Goal: Task Accomplishment & Management: Complete application form

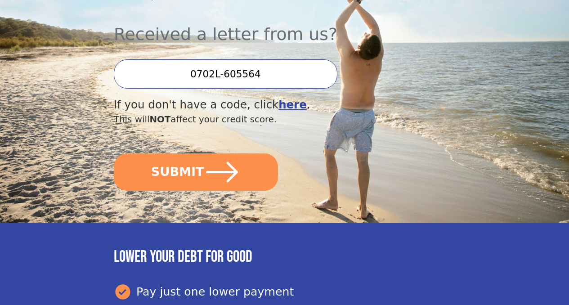
scroll to position [270, 0]
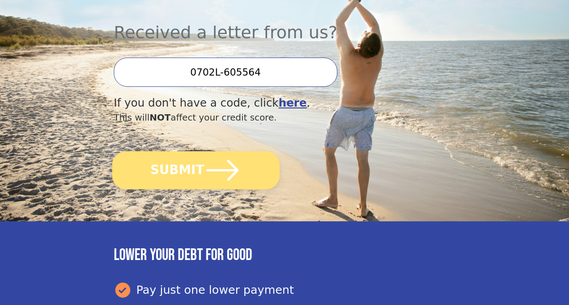
click at [215, 180] on icon "submit" at bounding box center [223, 170] width 32 height 21
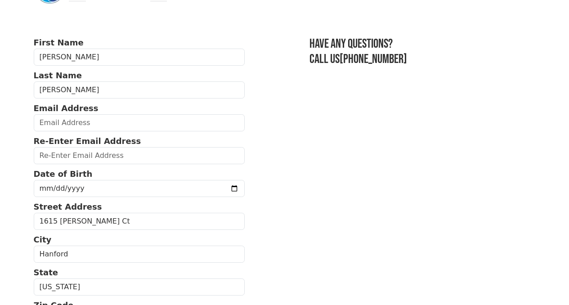
scroll to position [104, 0]
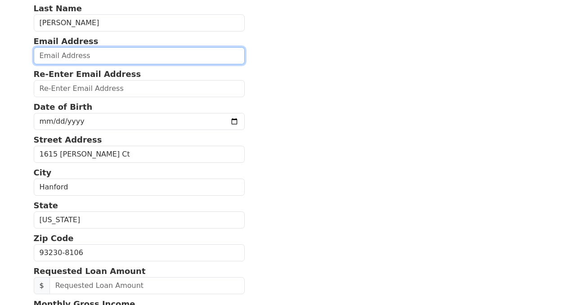
click at [88, 58] on input "email" at bounding box center [140, 55] width 212 height 17
type input "[EMAIL_ADDRESS][DOMAIN_NAME]"
type input "[PHONE_NUMBER]"
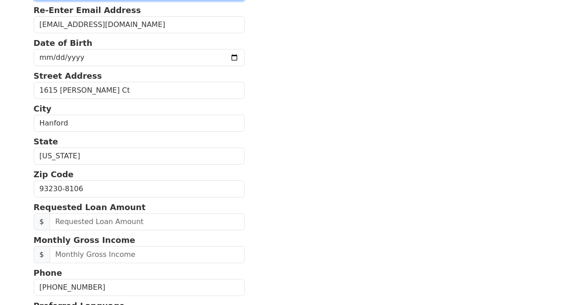
scroll to position [160, 0]
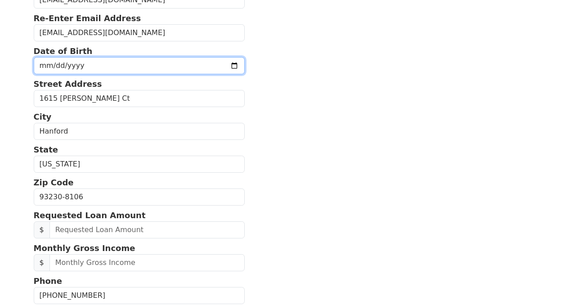
click at [99, 70] on input "date" at bounding box center [140, 65] width 212 height 17
type input "[DATE]"
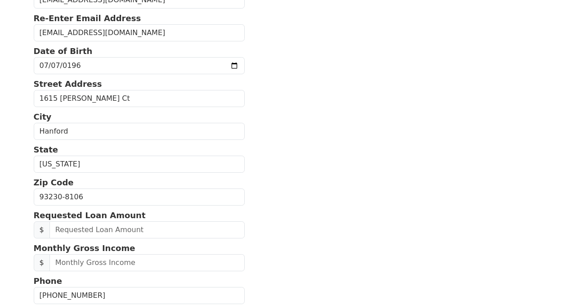
click at [113, 122] on p "City" at bounding box center [140, 117] width 212 height 12
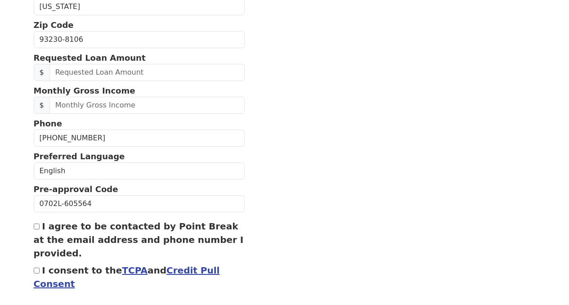
scroll to position [336, 0]
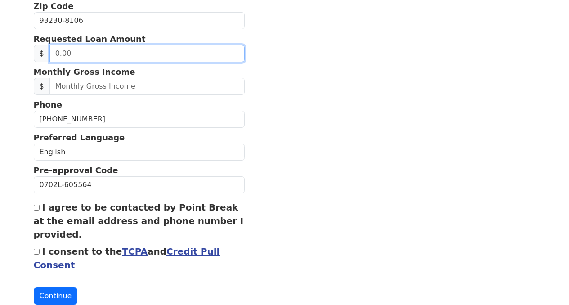
drag, startPoint x: 57, startPoint y: 68, endPoint x: 62, endPoint y: 68, distance: 5.4
click at [57, 62] on input "text" at bounding box center [147, 53] width 195 height 17
type input "50,000.00"
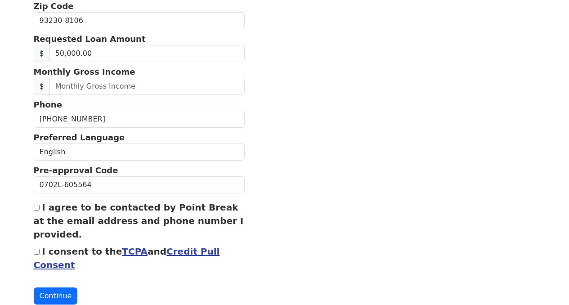
click at [328, 103] on section "First Name [PERSON_NAME] Last Name [PERSON_NAME] Email Address [EMAIL_ADDRESS][…" at bounding box center [285, 20] width 502 height 567
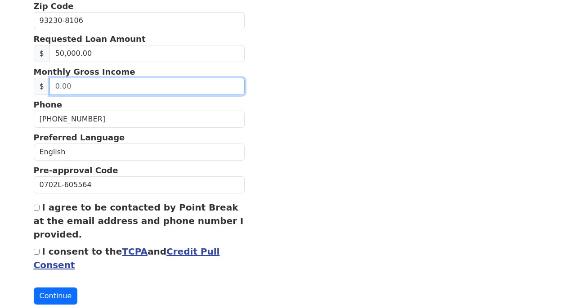
click at [56, 95] on input "text" at bounding box center [147, 86] width 195 height 17
type input "12,000.00"
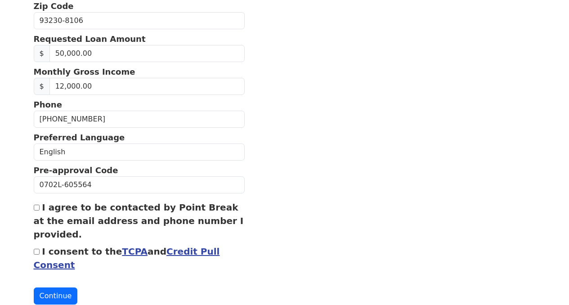
click at [263, 94] on section "First Name [PERSON_NAME] Last Name [PERSON_NAME] Email Address [EMAIL_ADDRESS][…" at bounding box center [285, 20] width 502 height 567
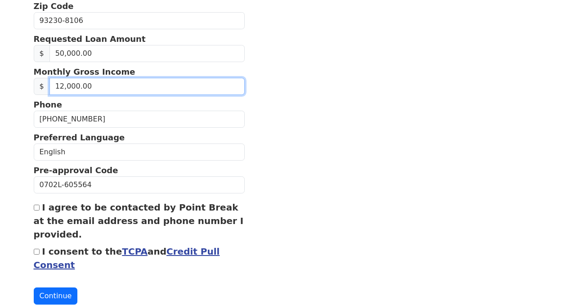
click at [61, 95] on input "12,000.00" at bounding box center [147, 86] width 195 height 17
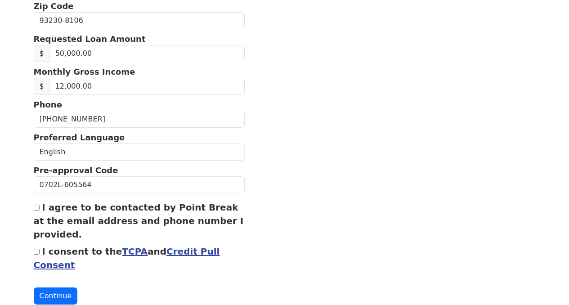
click at [262, 91] on section "First Name [PERSON_NAME] Last Name [PERSON_NAME] Email Address [EMAIL_ADDRESS][…" at bounding box center [285, 20] width 502 height 567
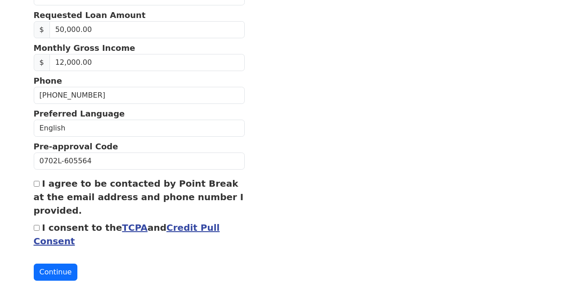
scroll to position [387, 0]
click at [36, 181] on input "I agree to be contacted by Point Break at the email address and phone number I …" at bounding box center [37, 184] width 6 height 6
checkbox input "true"
click at [38, 225] on input "I consent to the TCPA and Credit Pull Consent" at bounding box center [37, 228] width 6 height 6
checkbox input "true"
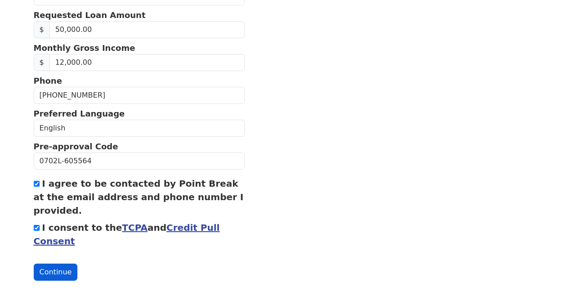
click at [55, 270] on button "Continue" at bounding box center [56, 272] width 44 height 17
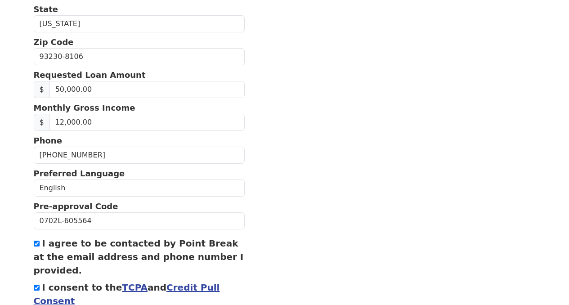
scroll to position [142, 0]
